Goal: Navigation & Orientation: Find specific page/section

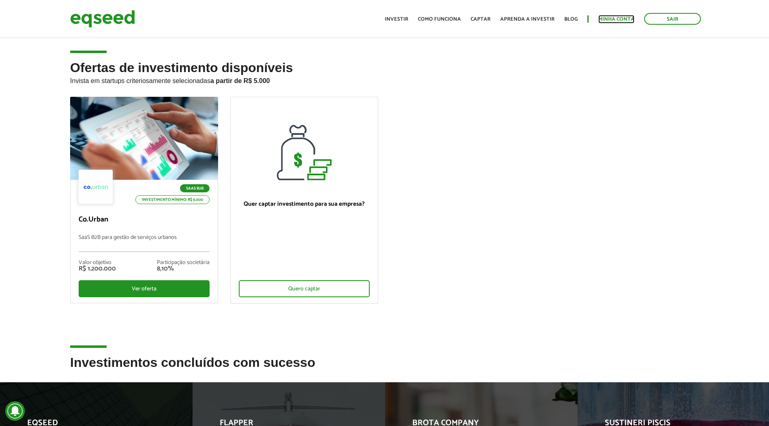
click at [603, 17] on link "Minha conta" at bounding box center [616, 19] width 36 height 5
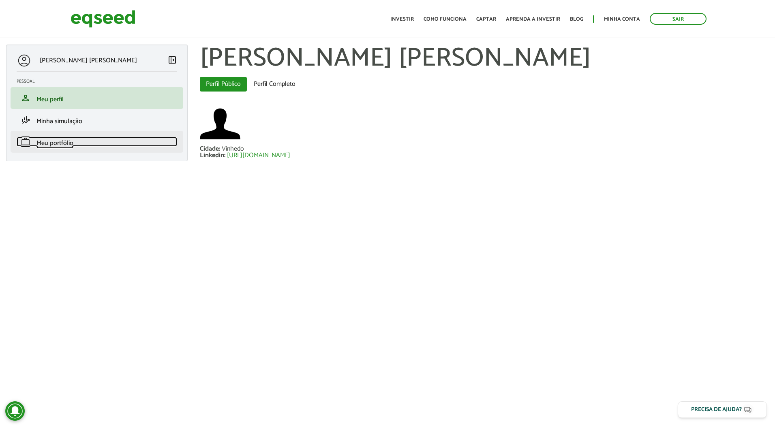
click at [80, 141] on link "work Meu portfólio" at bounding box center [97, 142] width 160 height 10
